Goal: Check status: Check status

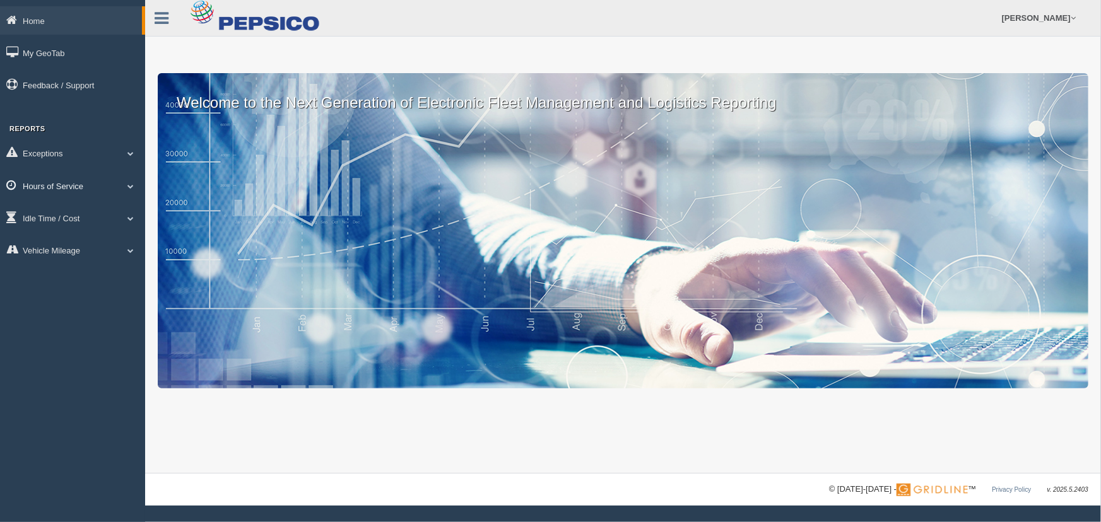
click at [134, 184] on span at bounding box center [130, 186] width 16 height 6
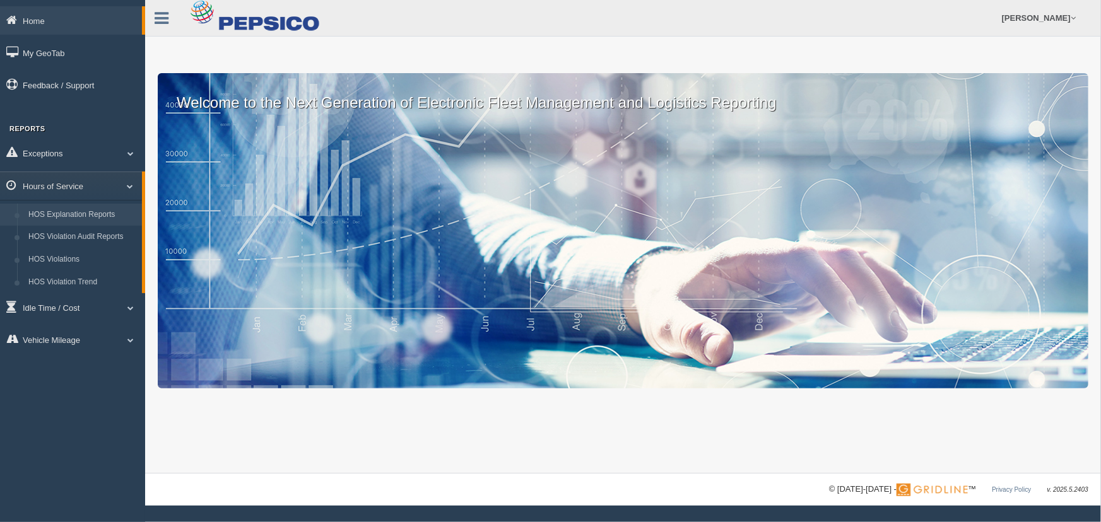
click at [116, 214] on link "HOS Explanation Reports" at bounding box center [82, 215] width 119 height 23
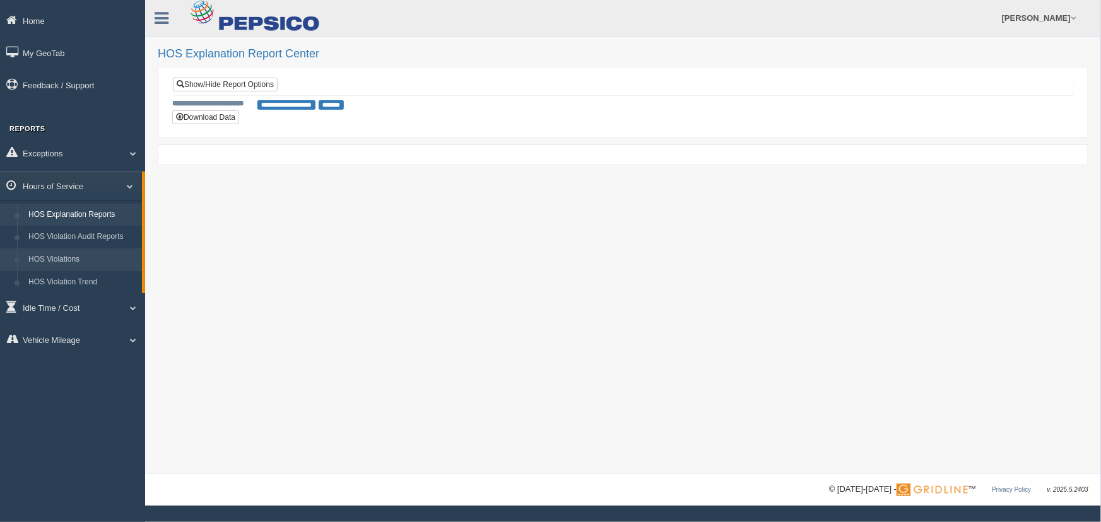
click at [95, 258] on link "HOS Violations" at bounding box center [82, 260] width 119 height 23
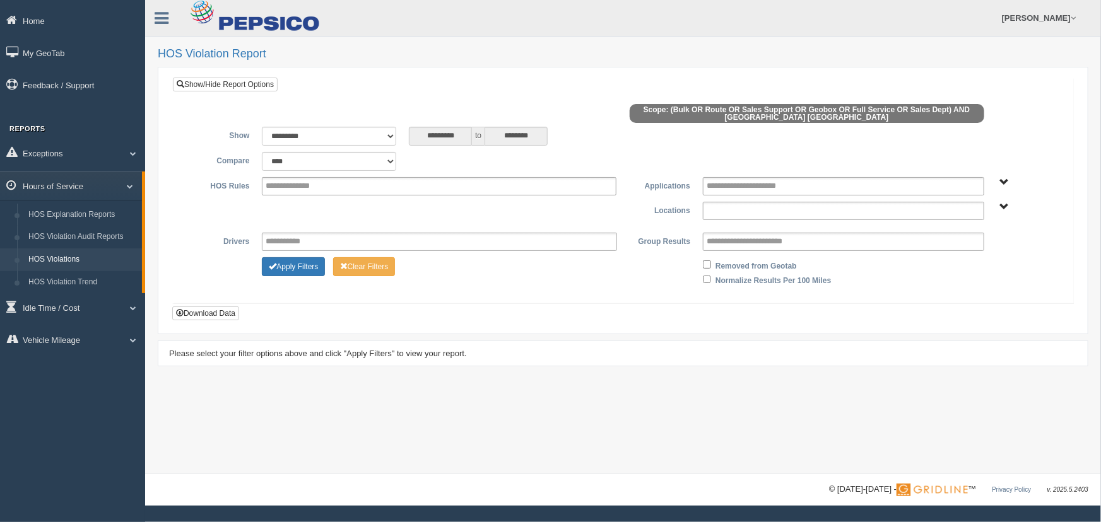
click at [716, 208] on input "text" at bounding box center [749, 211] width 87 height 16
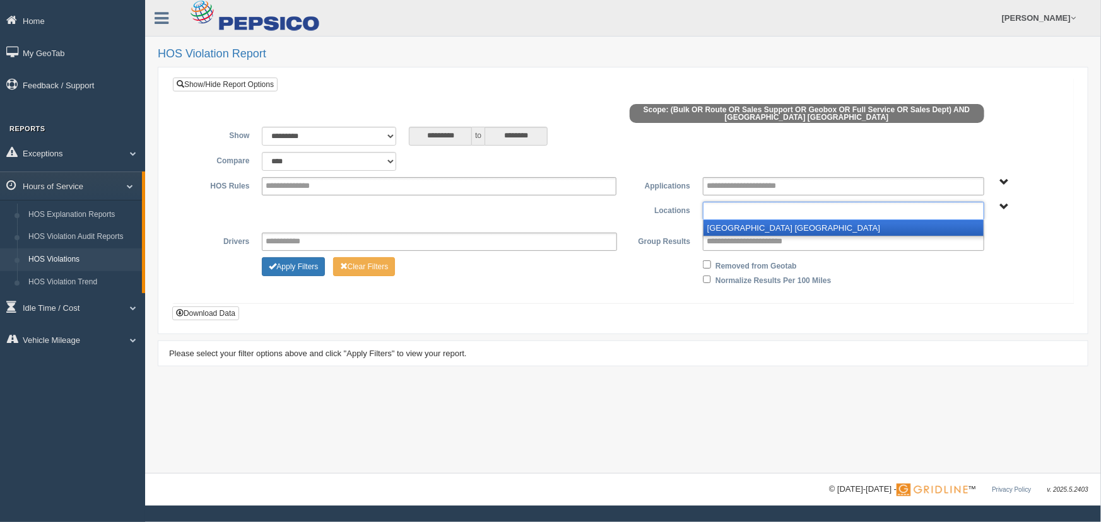
click at [718, 231] on li "[GEOGRAPHIC_DATA] [GEOGRAPHIC_DATA]" at bounding box center [843, 228] width 280 height 16
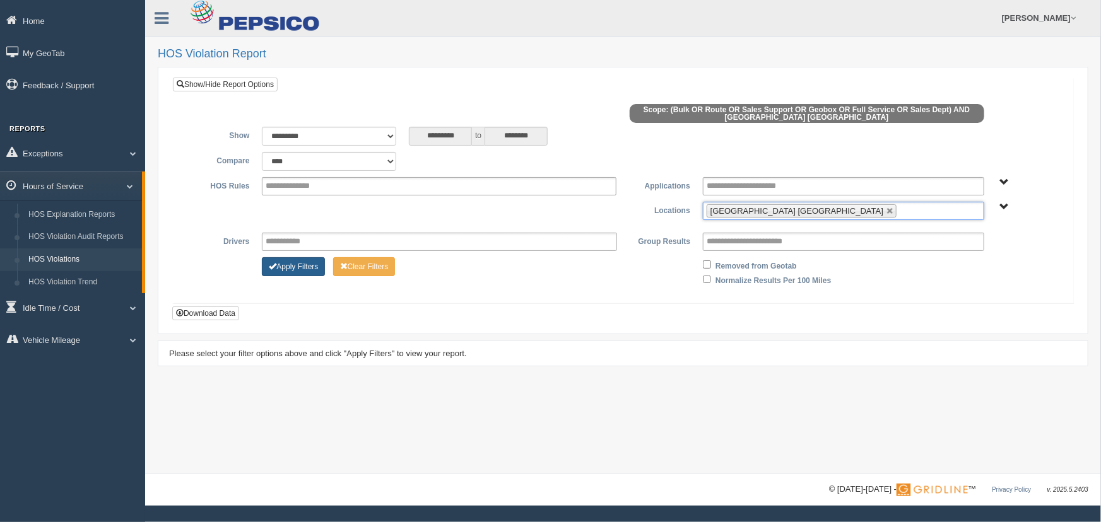
click at [298, 269] on button "Apply Filters" at bounding box center [293, 266] width 63 height 19
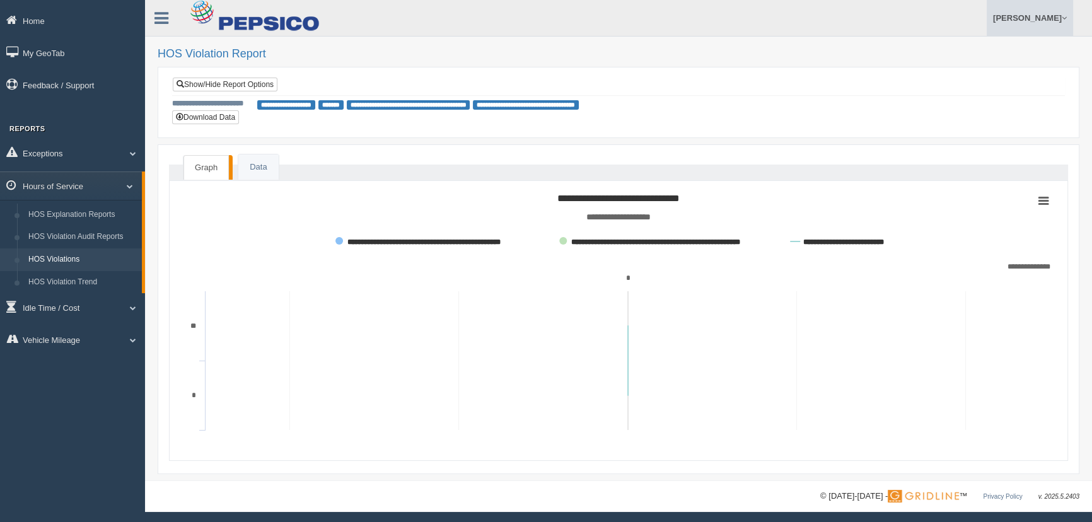
click at [1060, 15] on link "[PERSON_NAME]" at bounding box center [1030, 18] width 86 height 36
click at [987, 76] on link "Log Off" at bounding box center [1004, 75] width 138 height 26
